Goal: Navigation & Orientation: Find specific page/section

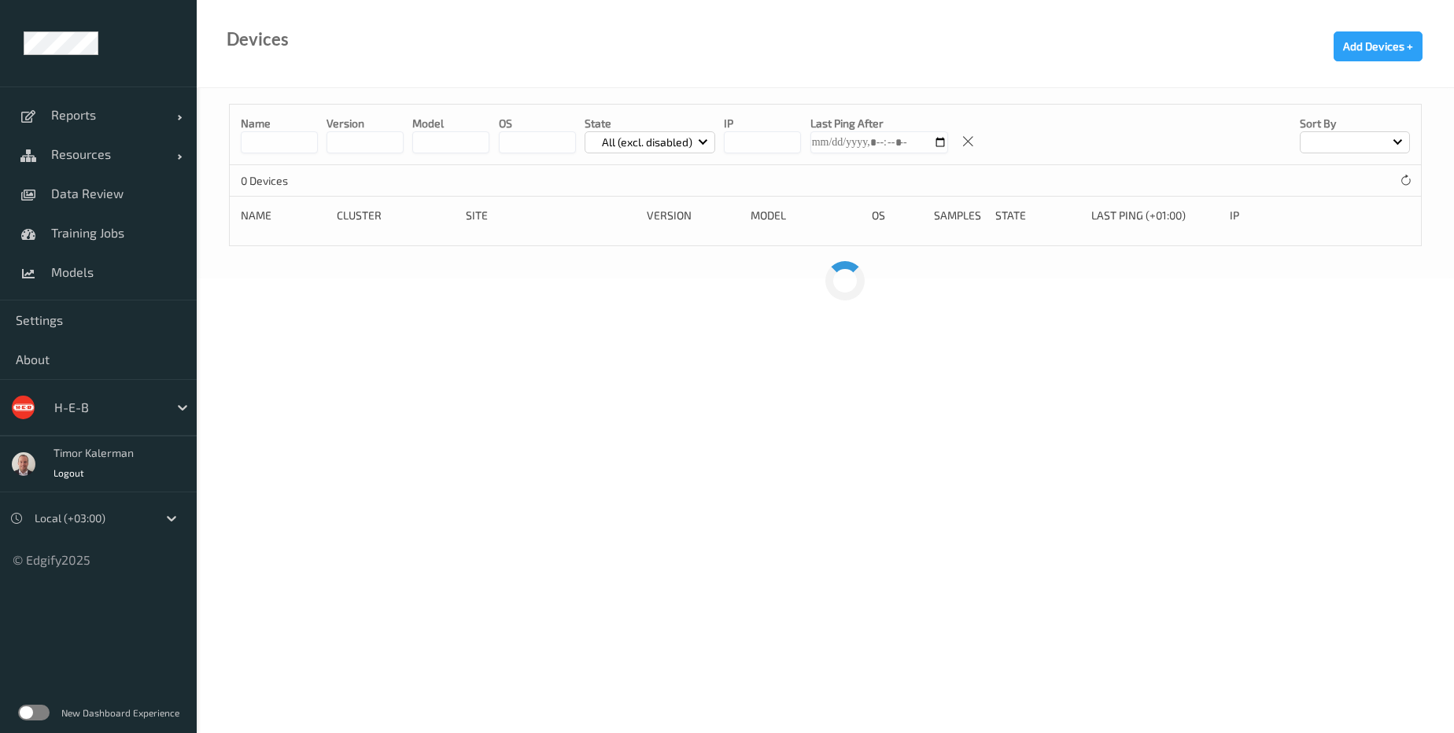
click at [46, 724] on div "New Dashboard Experience" at bounding box center [98, 712] width 197 height 41
click at [46, 721] on div "New Dashboard Experience" at bounding box center [98, 712] width 197 height 41
click at [40, 717] on label at bounding box center [33, 713] width 31 height 16
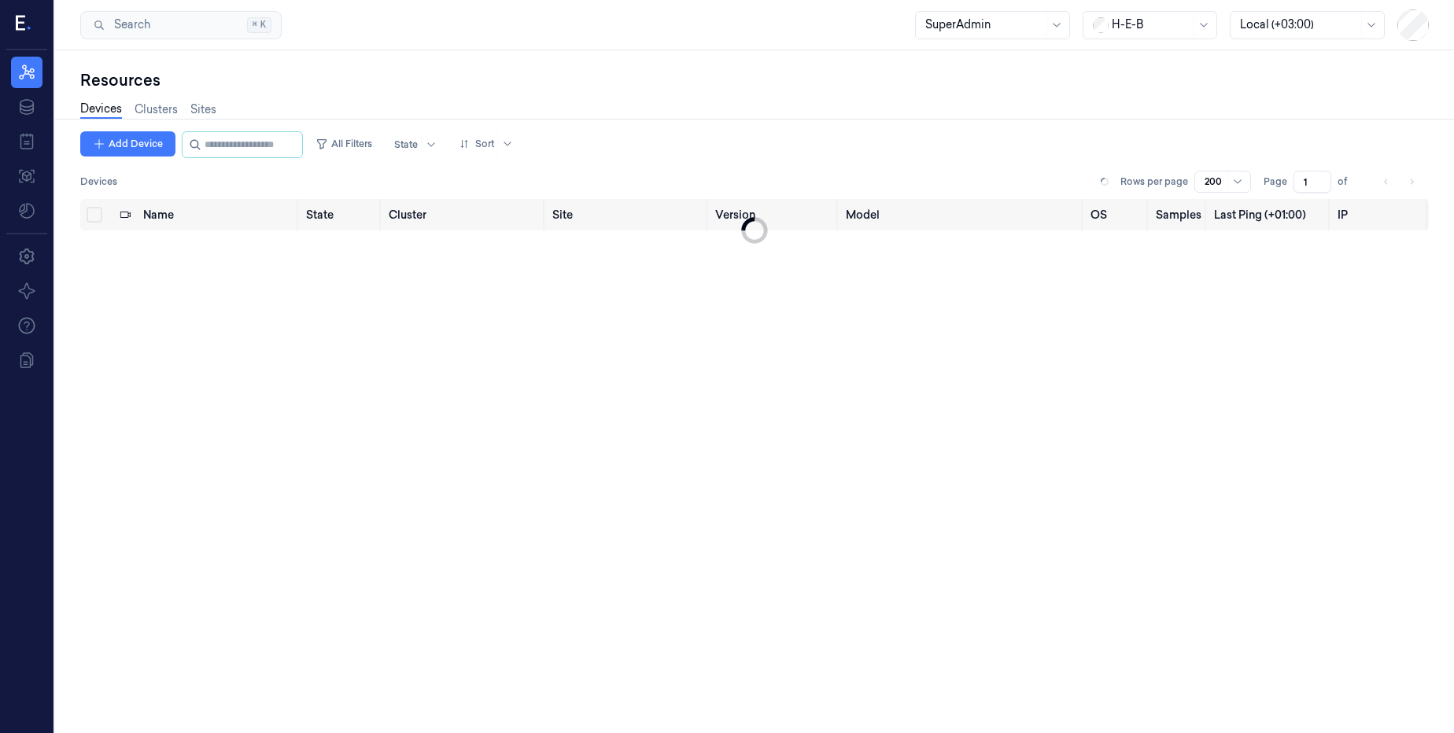
click at [1140, 17] on div at bounding box center [1150, 25] width 79 height 17
type input "sain"
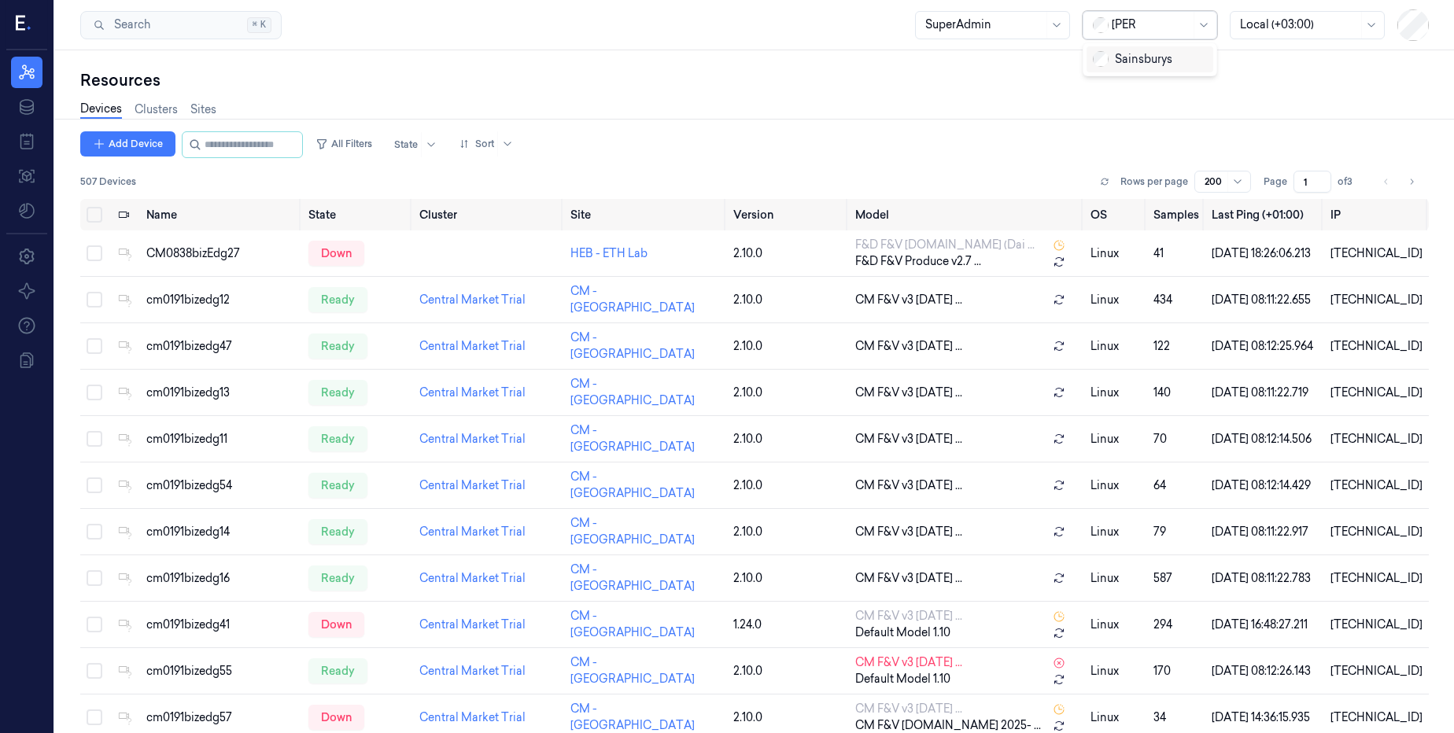
click at [1124, 68] on div "Sainsburys" at bounding box center [1149, 59] width 127 height 26
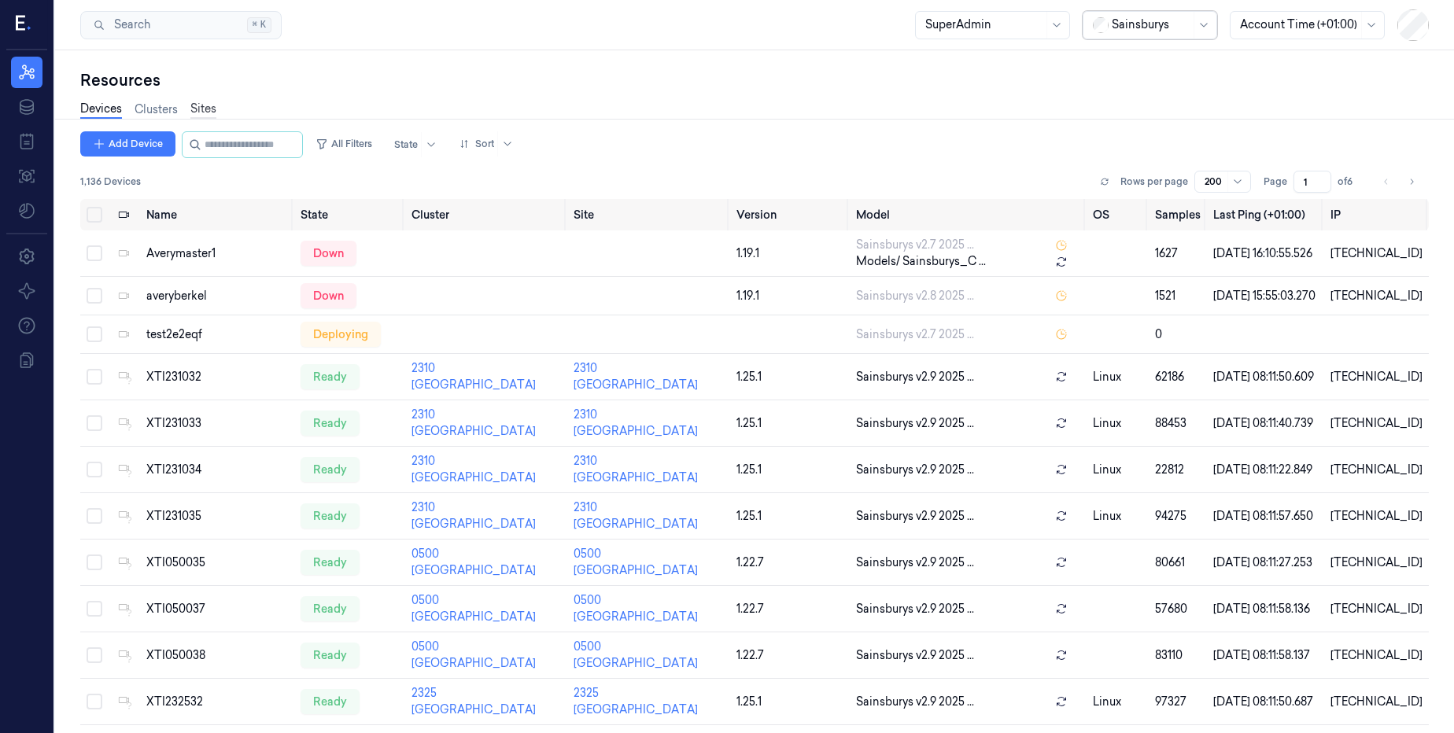
click at [195, 105] on link "Sites" at bounding box center [203, 110] width 26 height 18
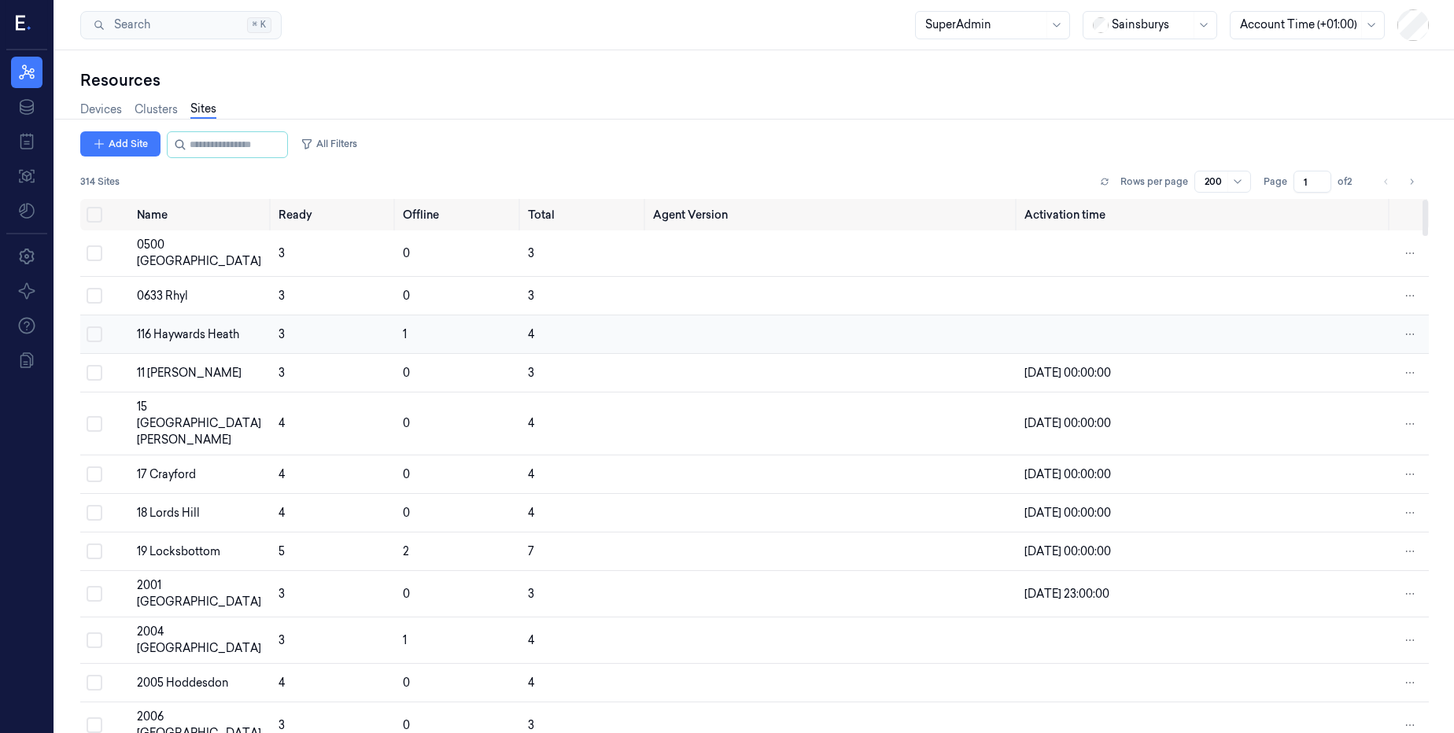
click at [179, 315] on td "116 Haywards Heath" at bounding box center [202, 334] width 142 height 39
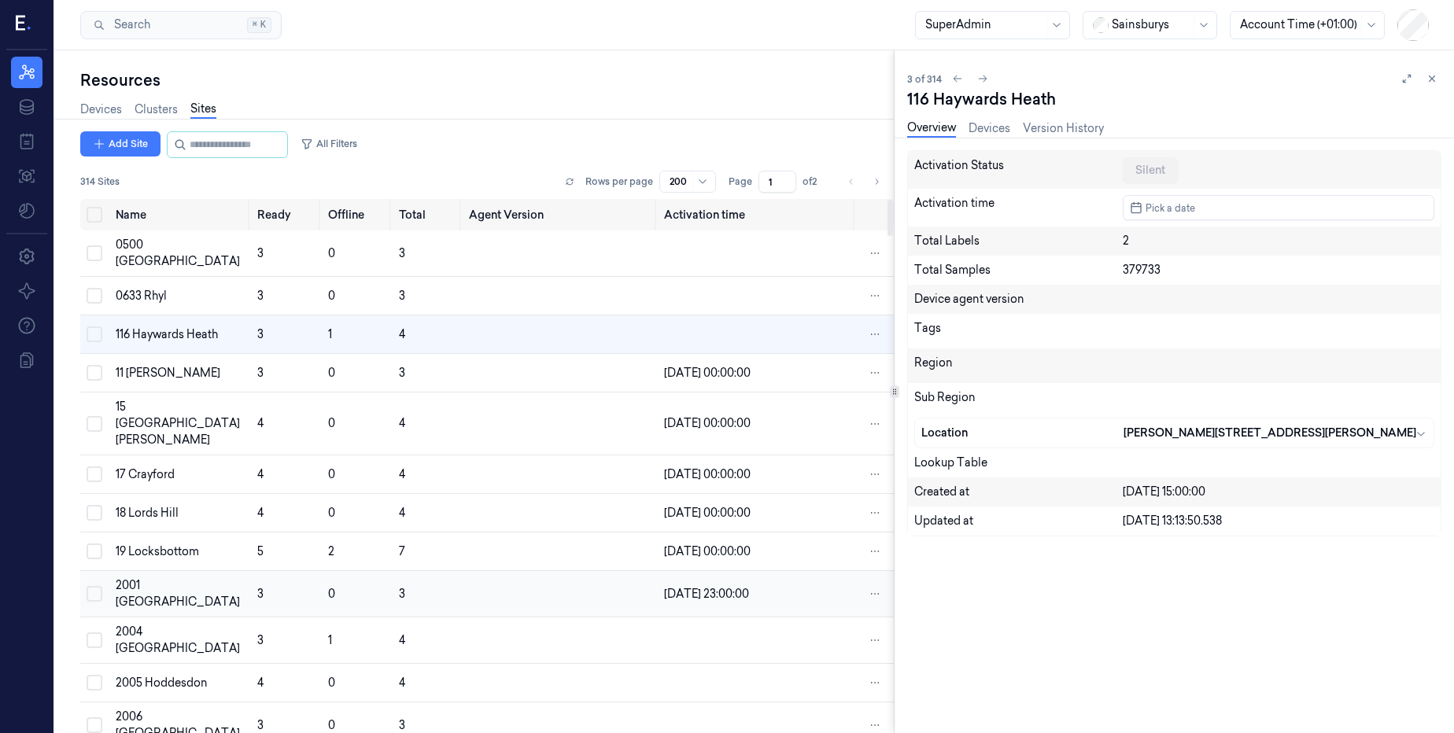
click at [155, 571] on td "2001 Kirkcaldy" at bounding box center [180, 594] width 142 height 46
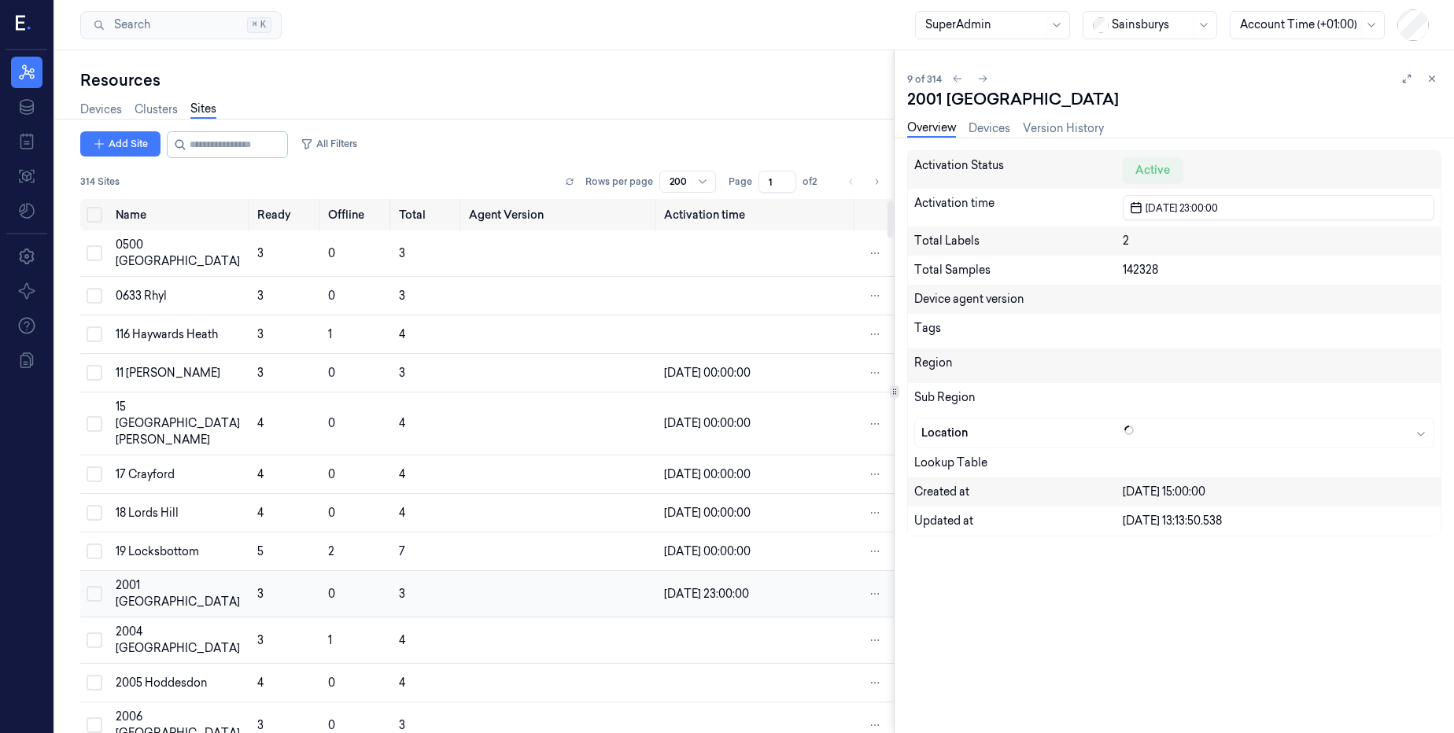
scroll to position [92, 0]
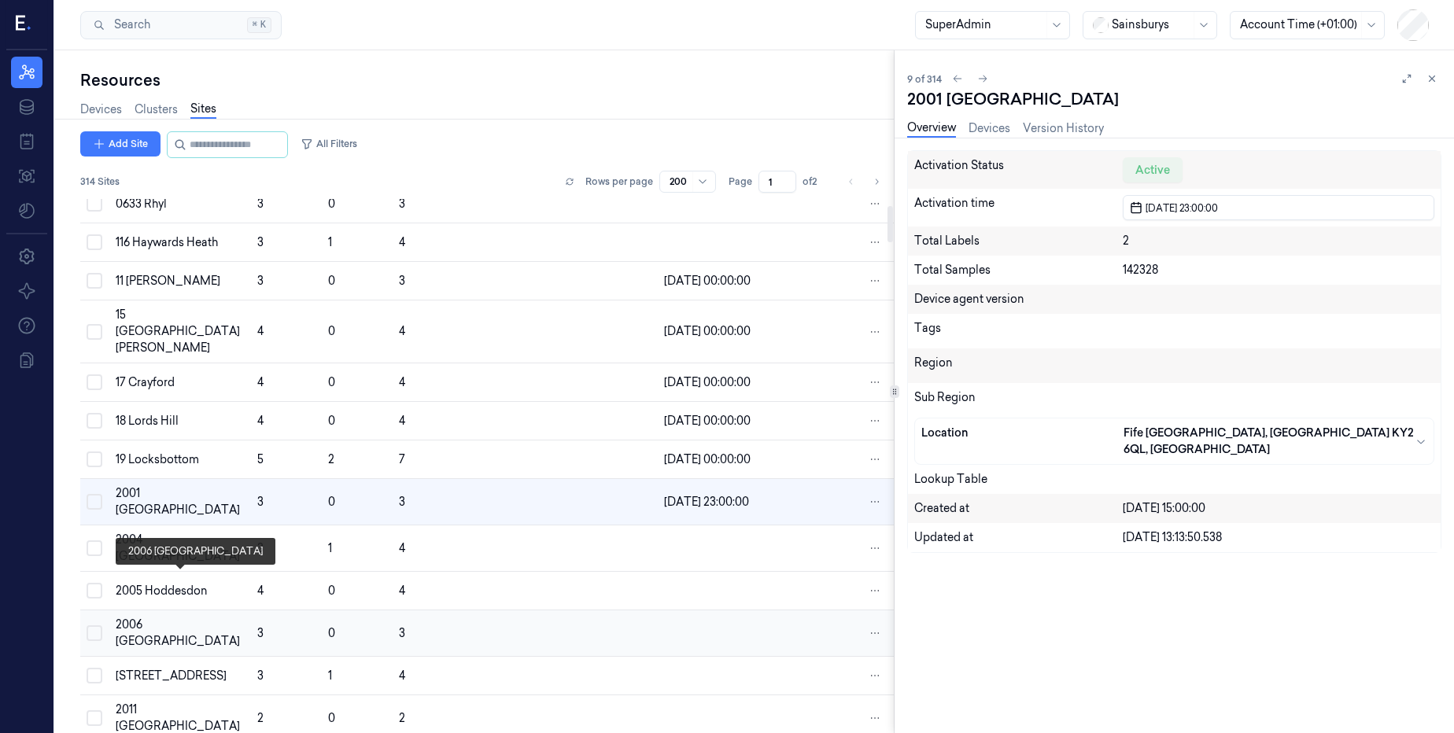
click at [167, 617] on div "2006 Wallington" at bounding box center [180, 633] width 129 height 33
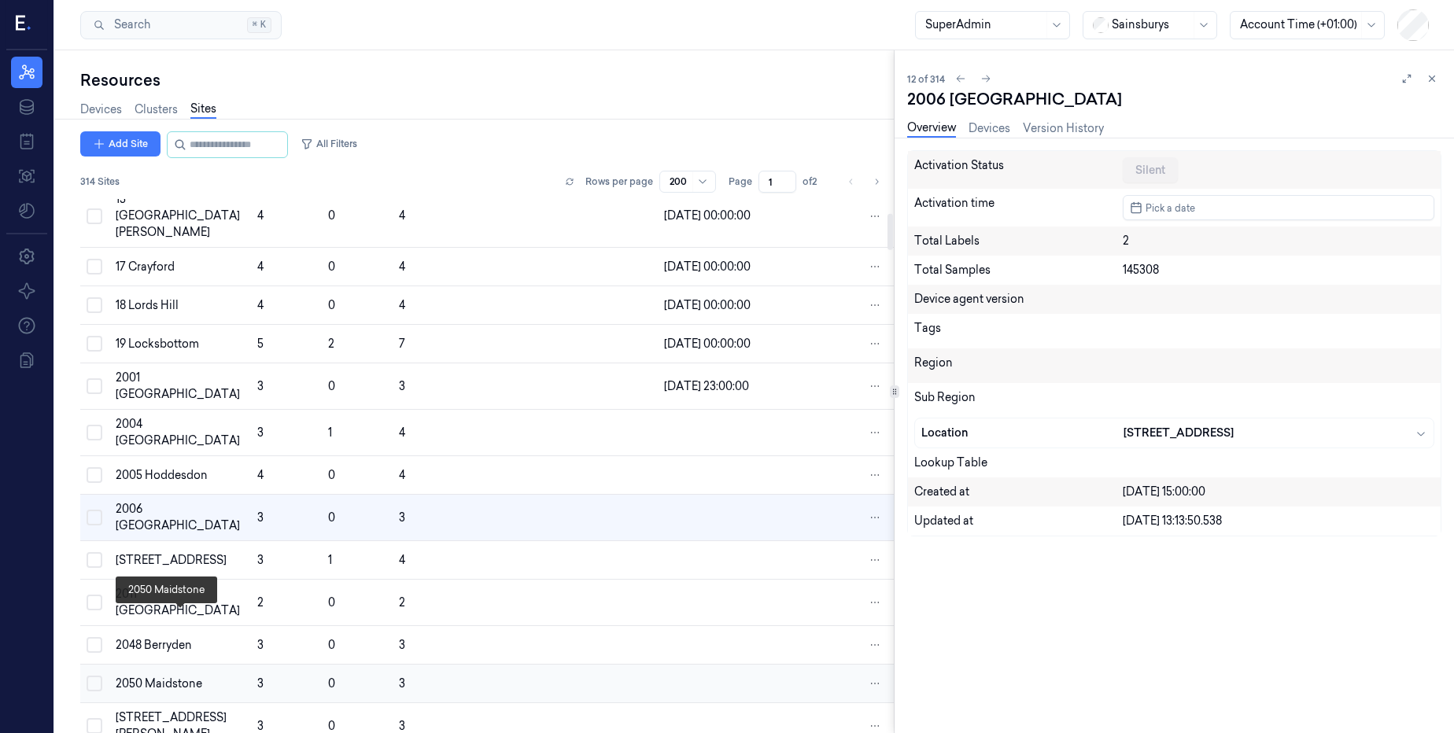
click at [173, 665] on td "2050 Maidstone" at bounding box center [180, 684] width 142 height 39
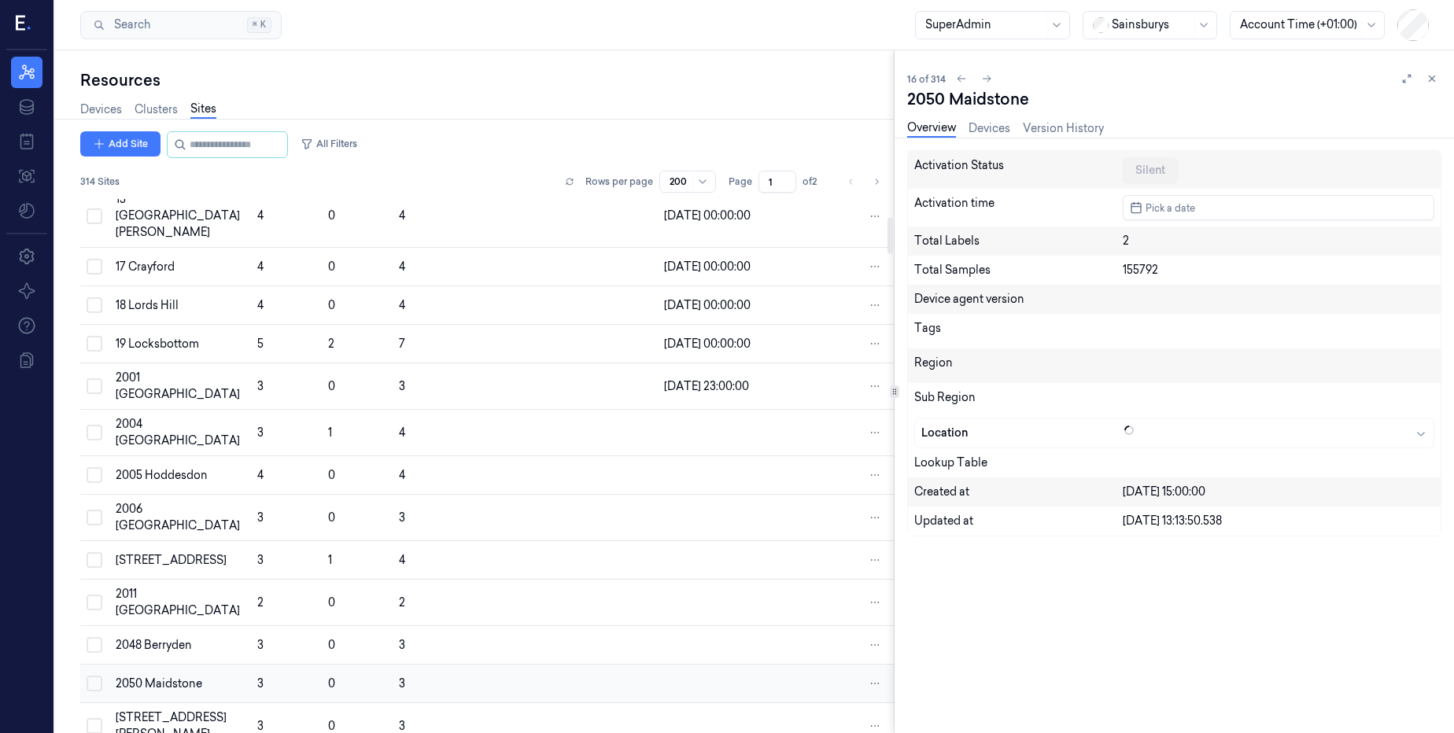
scroll to position [362, 0]
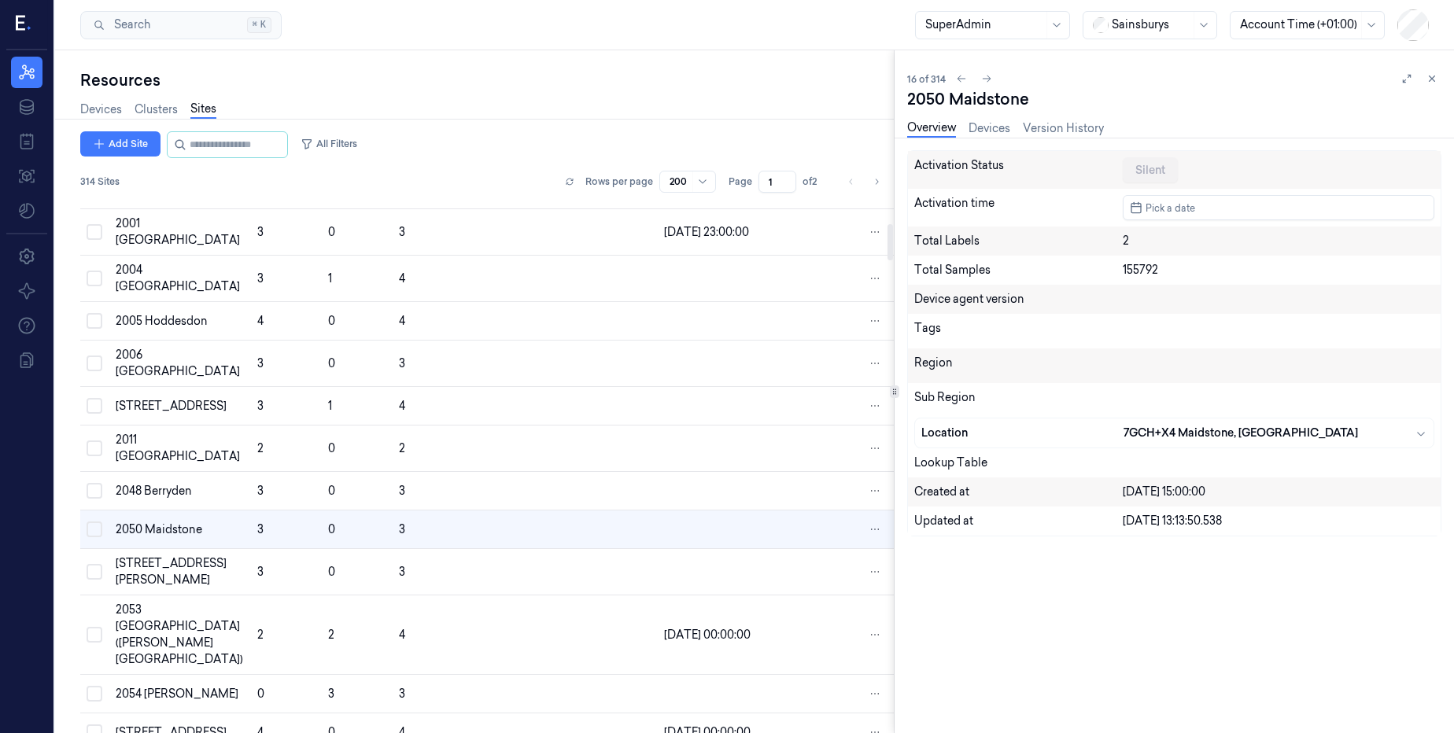
click at [1122, 40] on div "SuperAdmin Sainsburys Account Time (+01:00)" at bounding box center [1172, 24] width 514 height 31
click at [1134, 25] on div at bounding box center [1150, 25] width 79 height 17
type input "sa"
